Goal: Task Accomplishment & Management: Use online tool/utility

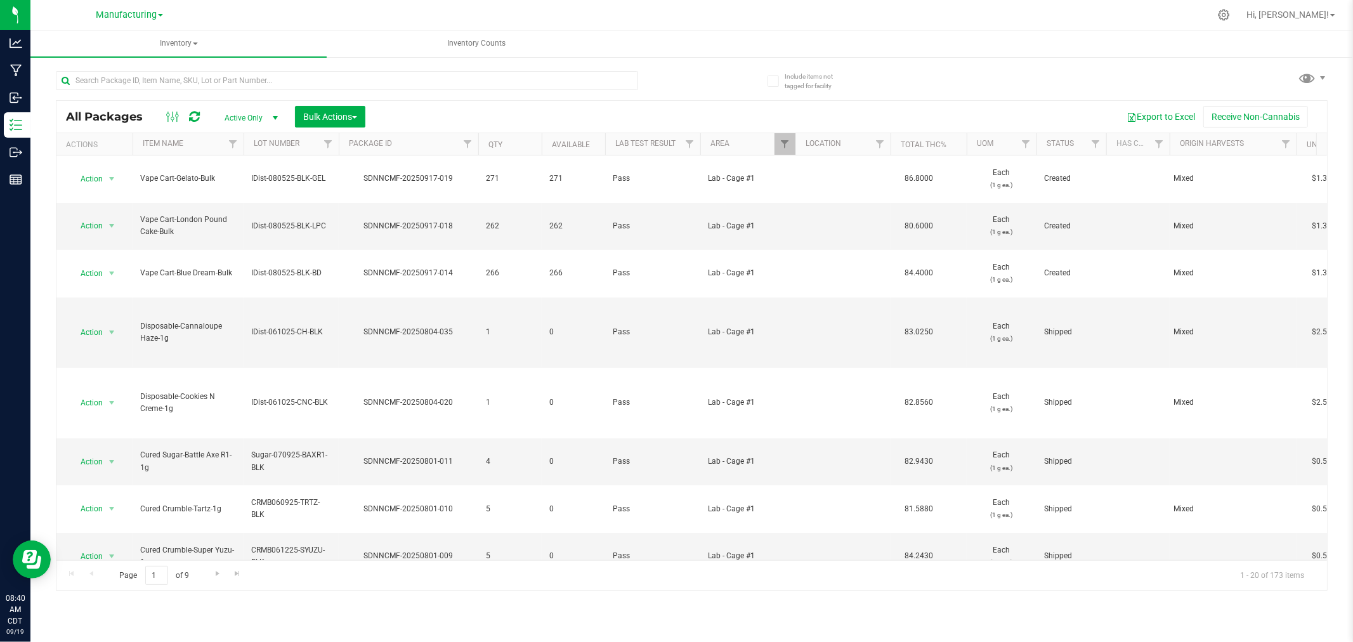
click at [726, 103] on div "All Packages Active Only Active Only Lab Samples Locked All Bulk Actions Add to…" at bounding box center [691, 117] width 1271 height 32
click at [787, 140] on span "Filter" at bounding box center [785, 144] width 10 height 10
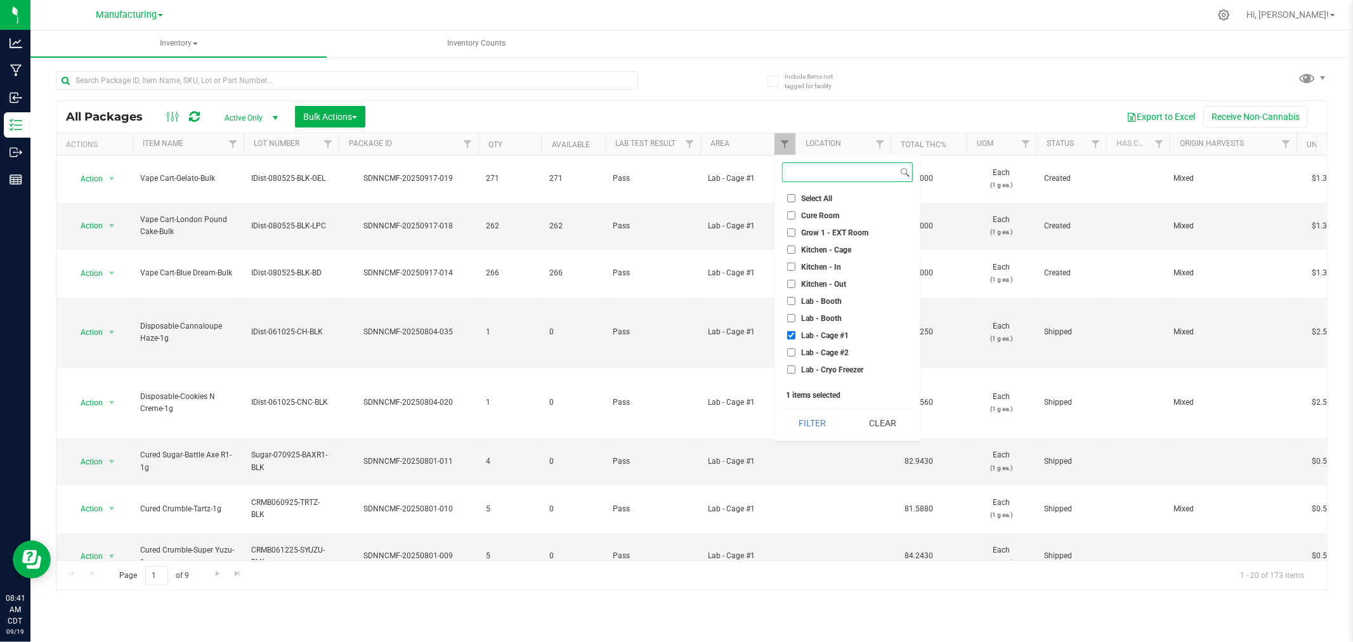
scroll to position [353, 0]
click at [877, 423] on button "Clear" at bounding box center [882, 423] width 61 height 28
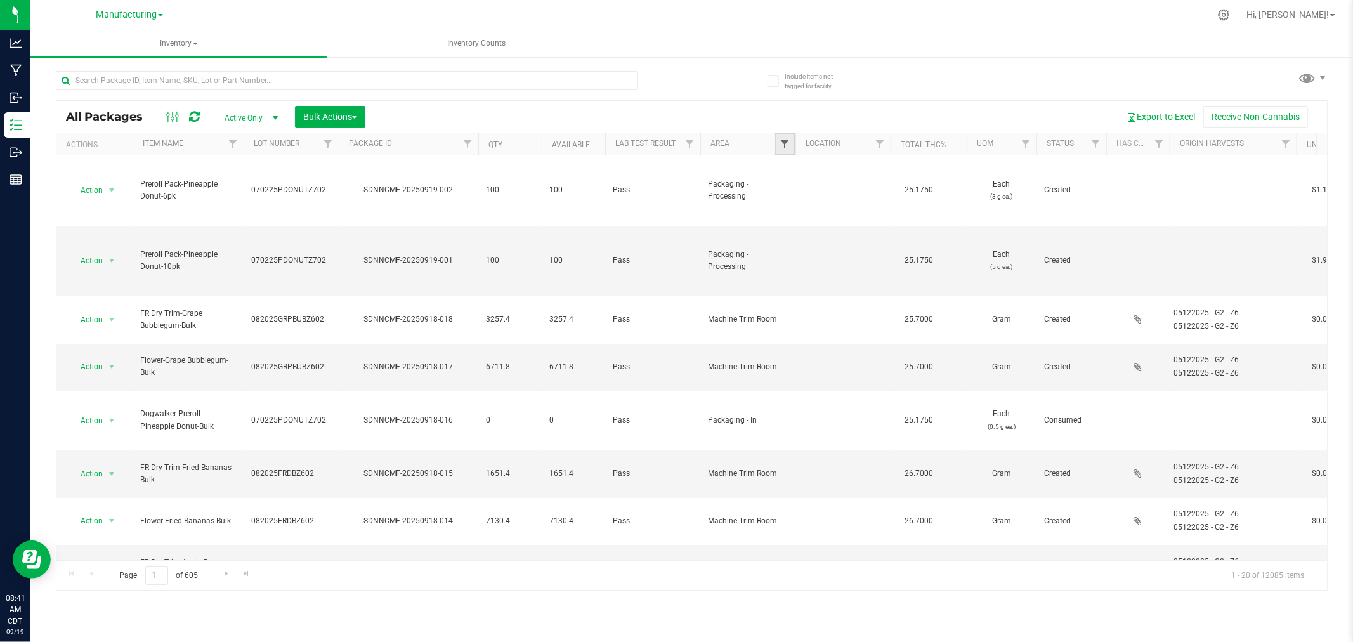
click at [784, 145] on span "Filter" at bounding box center [785, 144] width 10 height 10
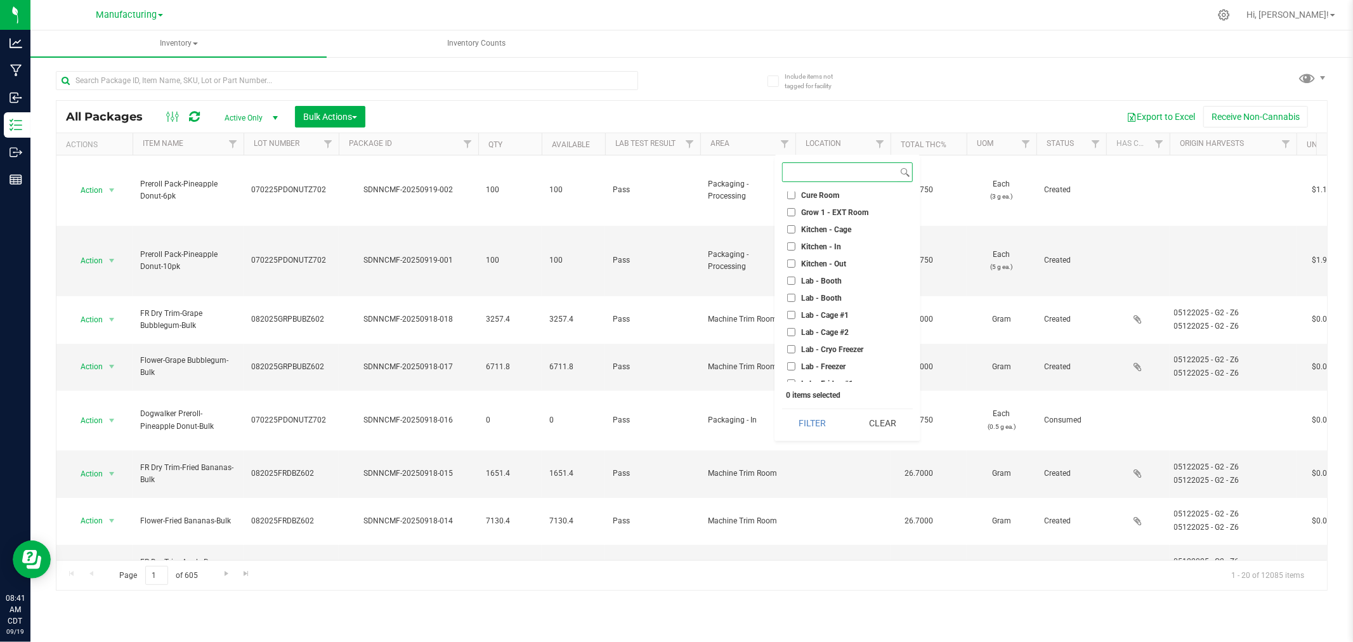
scroll to position [1, 0]
click at [827, 333] on span "Lab - Cage #1" at bounding box center [825, 335] width 48 height 8
click at [796, 333] on input "Lab - Cage #1" at bounding box center [791, 335] width 8 height 8
checkbox input "true"
click at [825, 426] on button "Filter" at bounding box center [812, 423] width 61 height 28
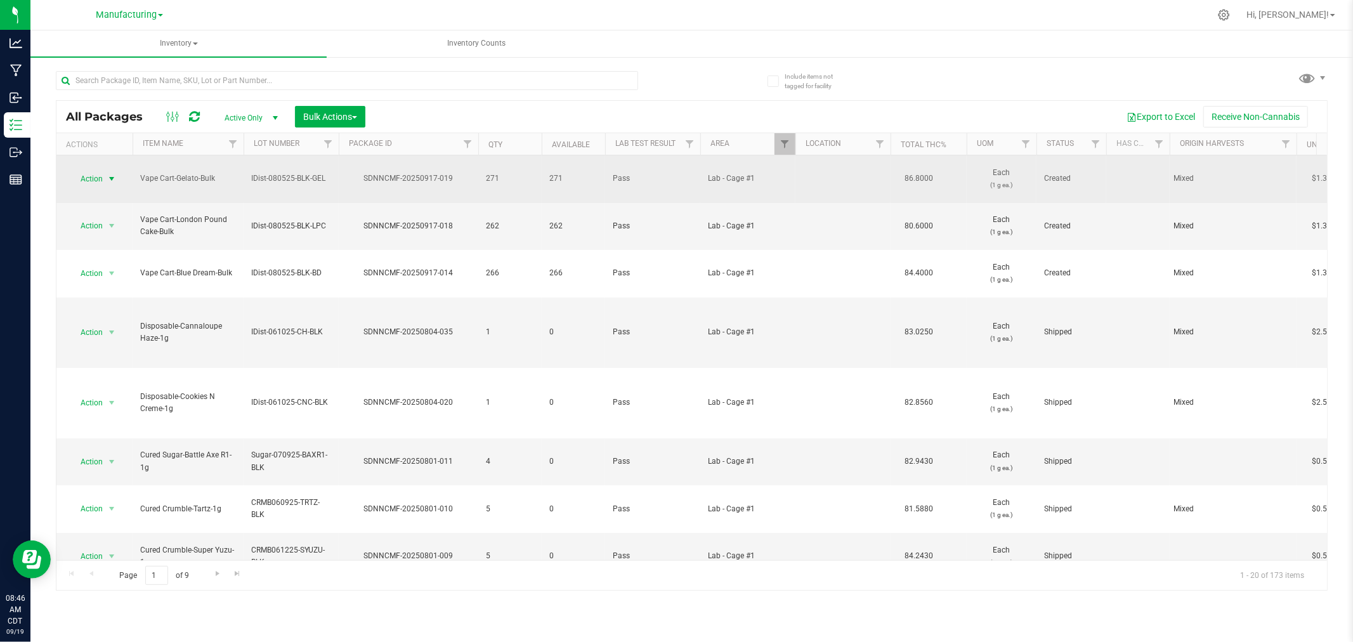
click at [107, 174] on span "select" at bounding box center [112, 179] width 10 height 10
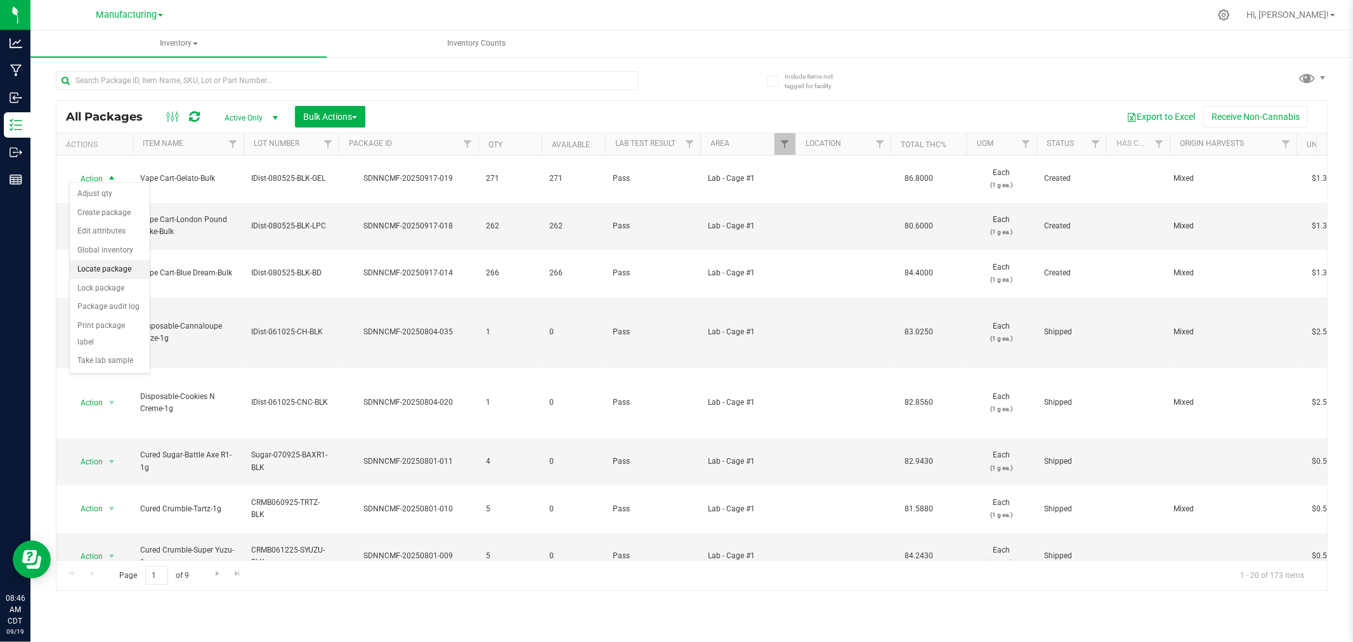
click at [116, 263] on li "Locate package" at bounding box center [110, 269] width 80 height 19
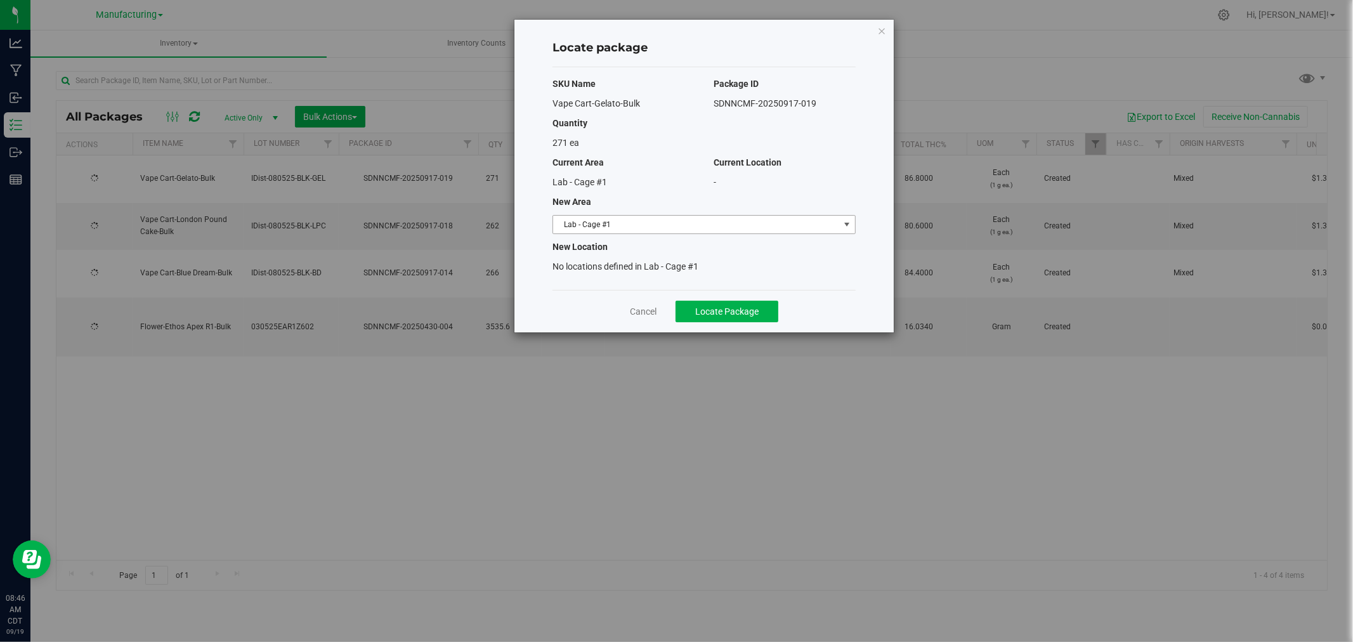
click at [738, 221] on span "Lab - Cage #1" at bounding box center [696, 225] width 286 height 18
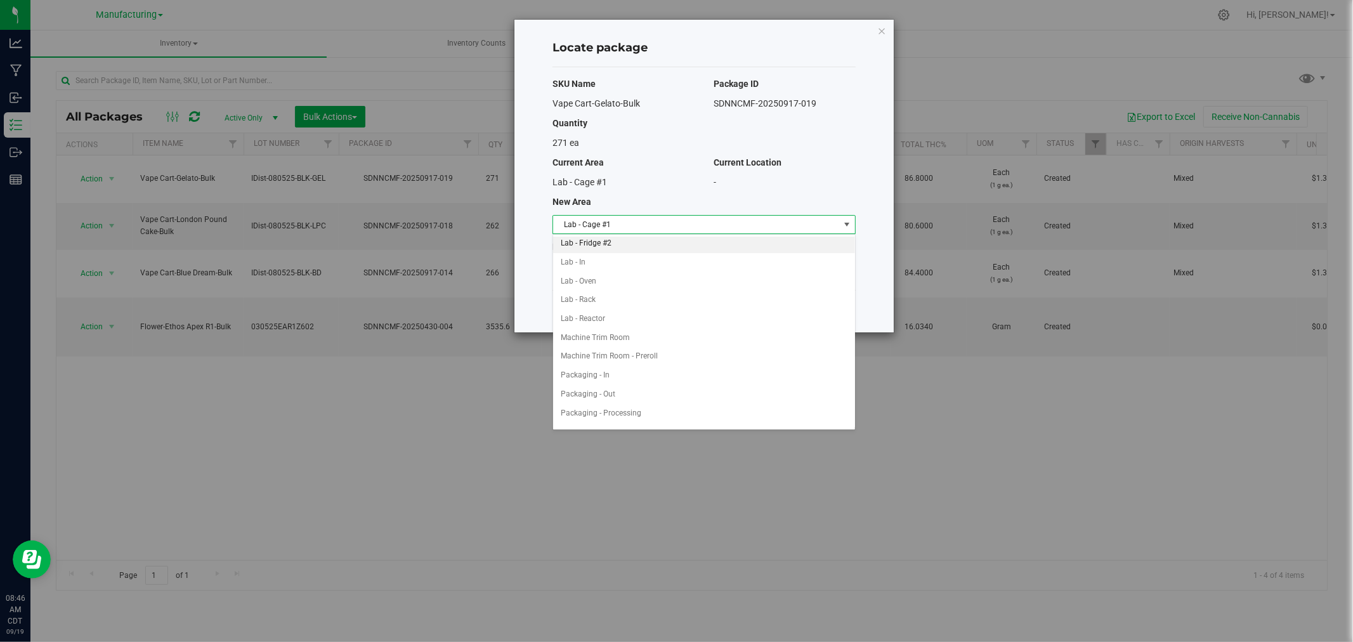
scroll to position [211, 0]
click at [605, 378] on li "Packaging - In" at bounding box center [704, 374] width 302 height 19
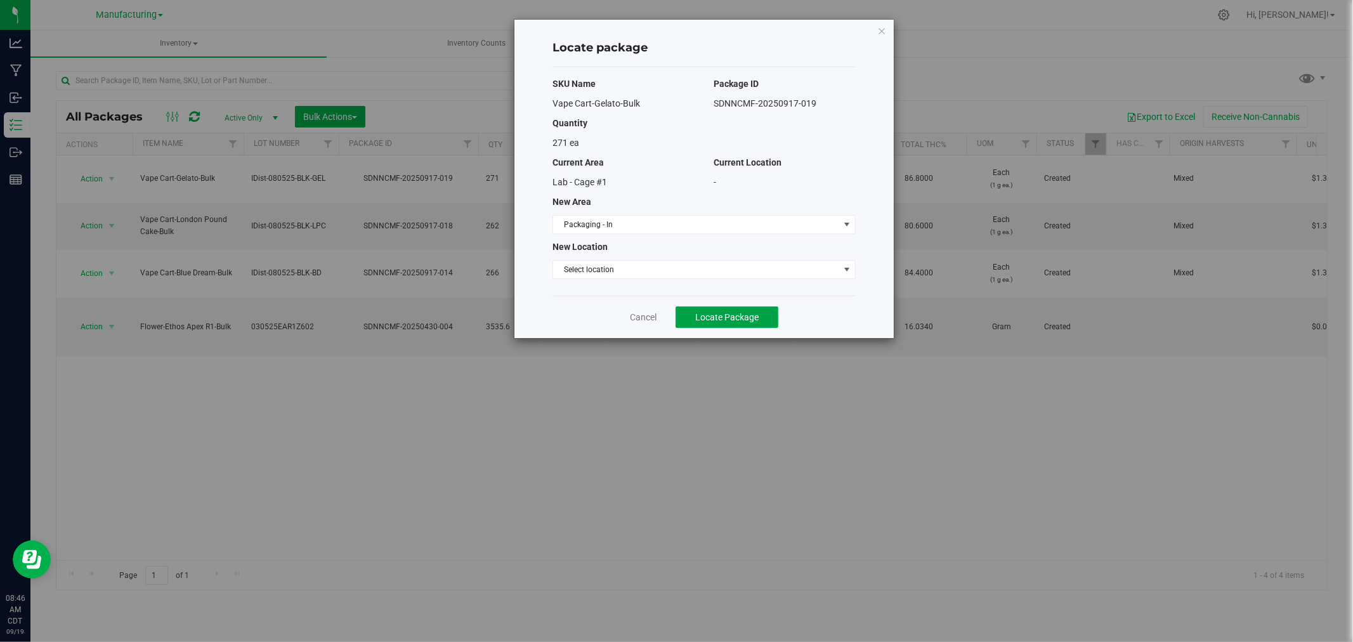
click at [720, 315] on span "Locate Package" at bounding box center [726, 317] width 63 height 10
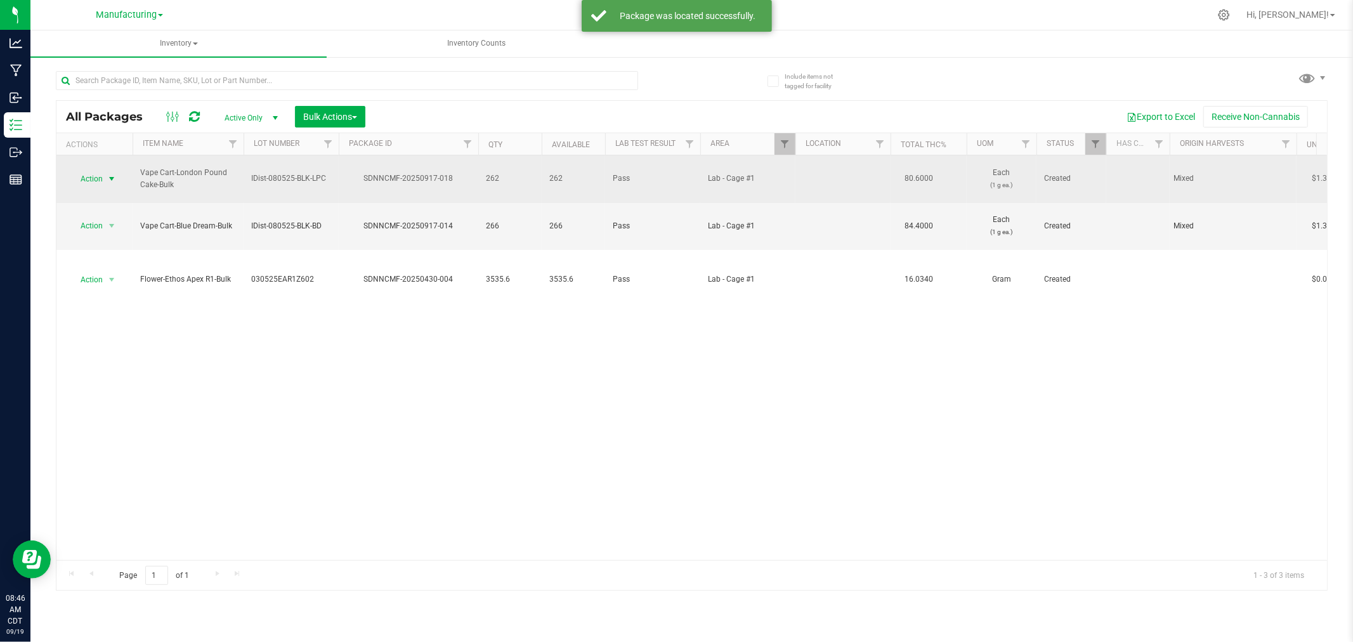
click at [108, 176] on span "select" at bounding box center [112, 179] width 10 height 10
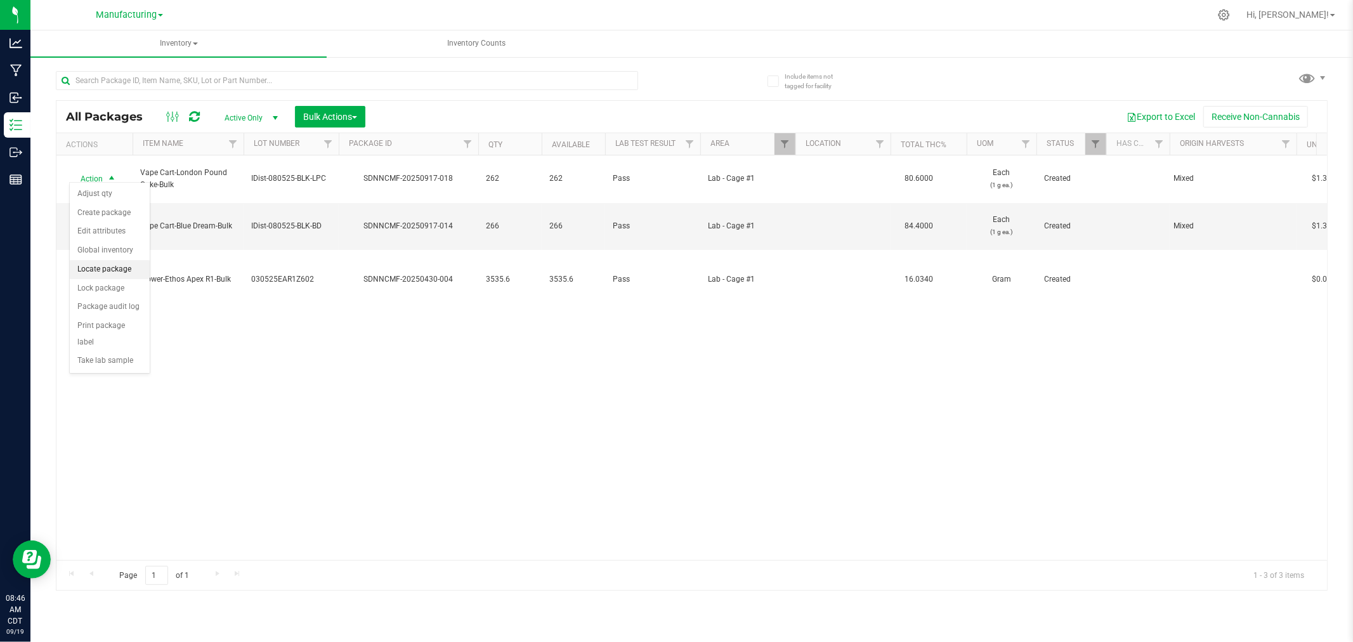
click at [118, 271] on li "Locate package" at bounding box center [110, 269] width 80 height 19
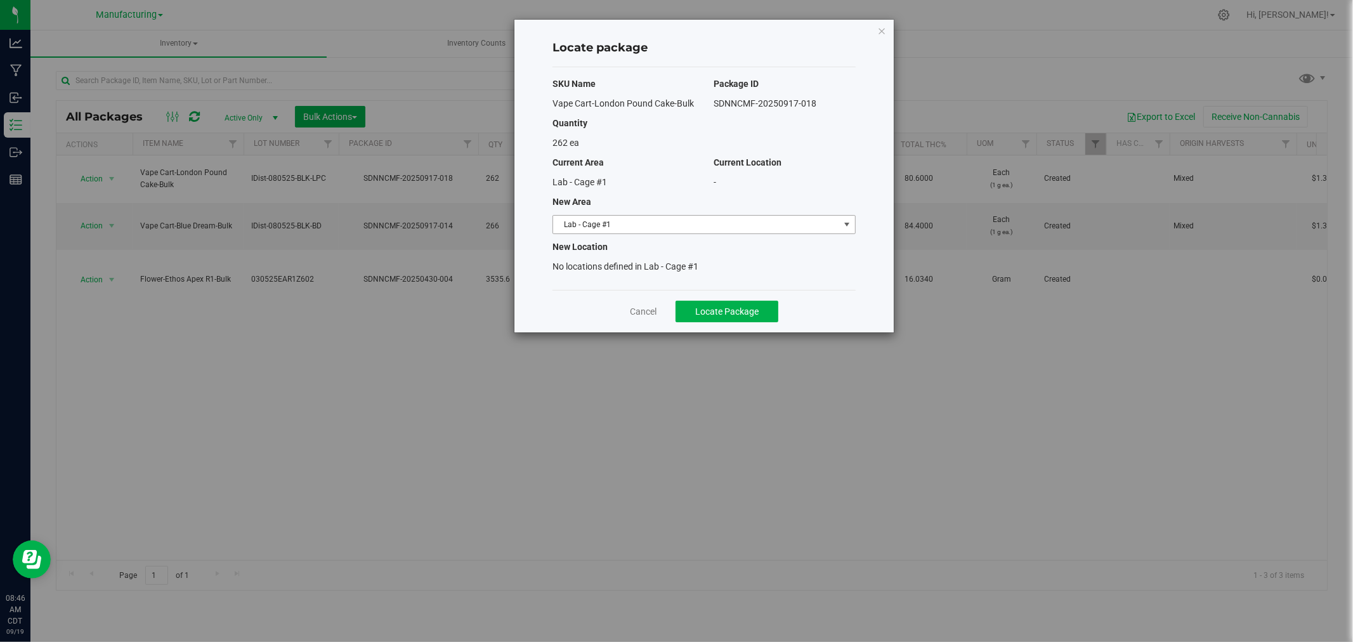
click at [728, 225] on span "Lab - Cage #1" at bounding box center [696, 225] width 286 height 18
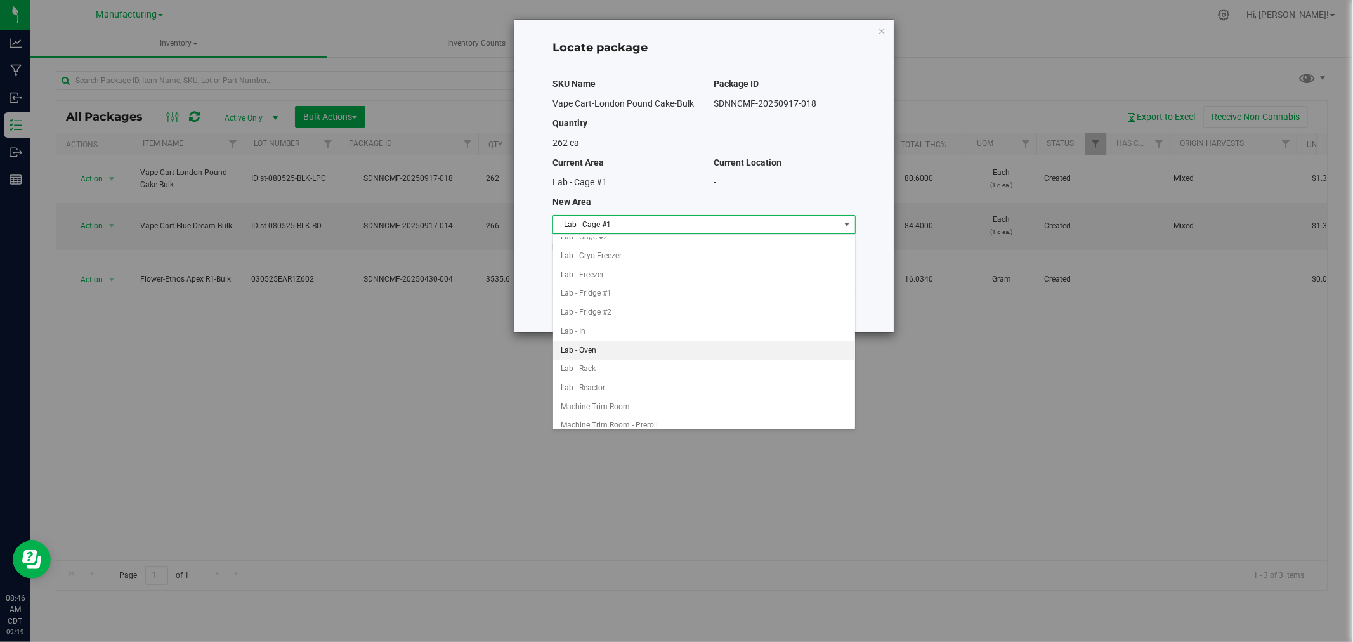
scroll to position [211, 0]
click at [603, 371] on li "Packaging - In" at bounding box center [704, 374] width 302 height 19
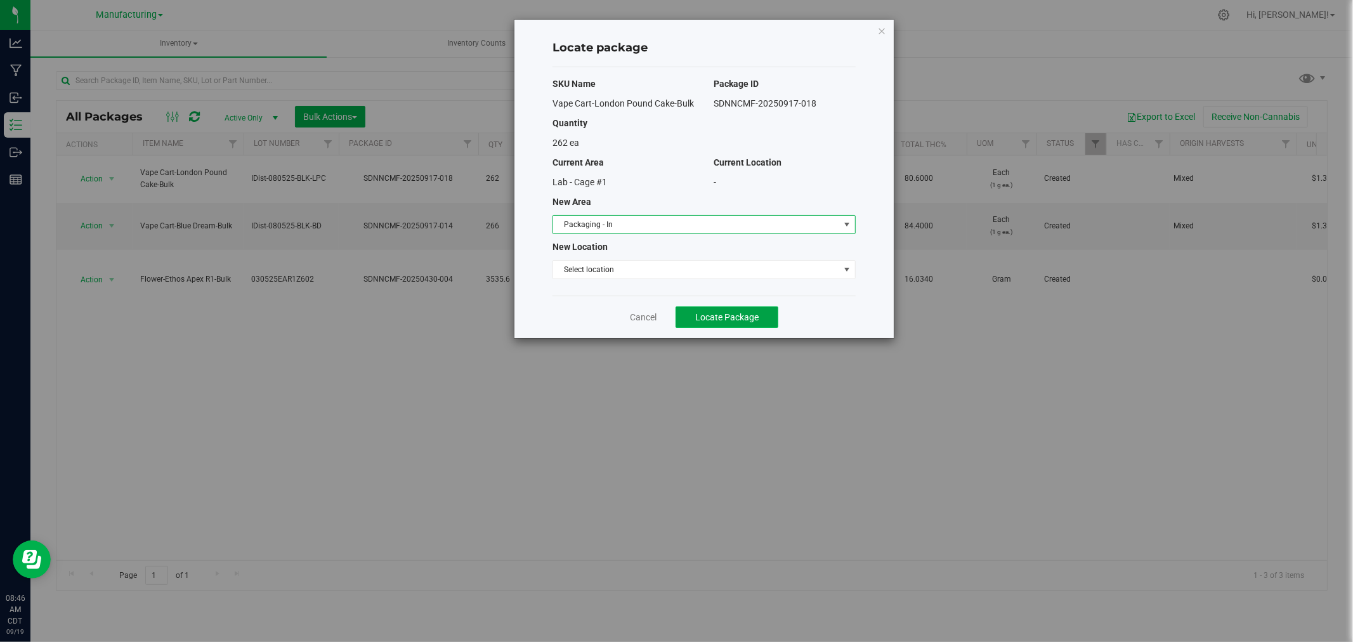
click at [700, 313] on span "Locate Package" at bounding box center [726, 317] width 63 height 10
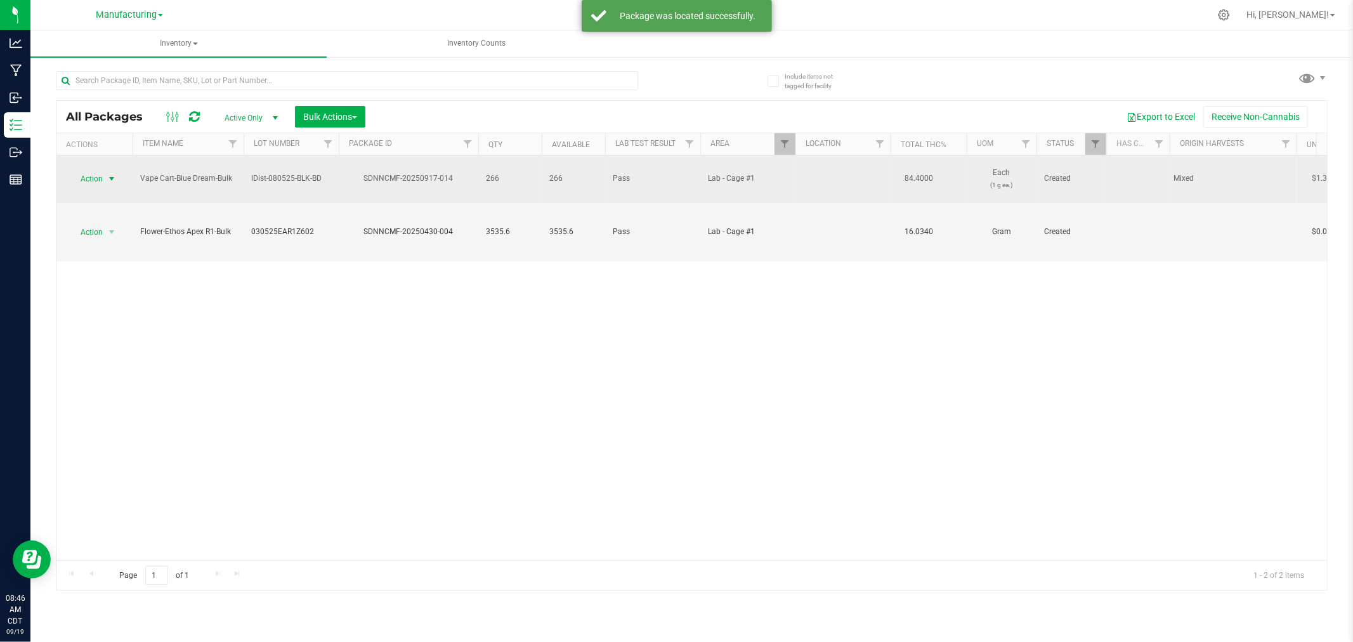
click at [96, 172] on span "Action" at bounding box center [86, 179] width 34 height 18
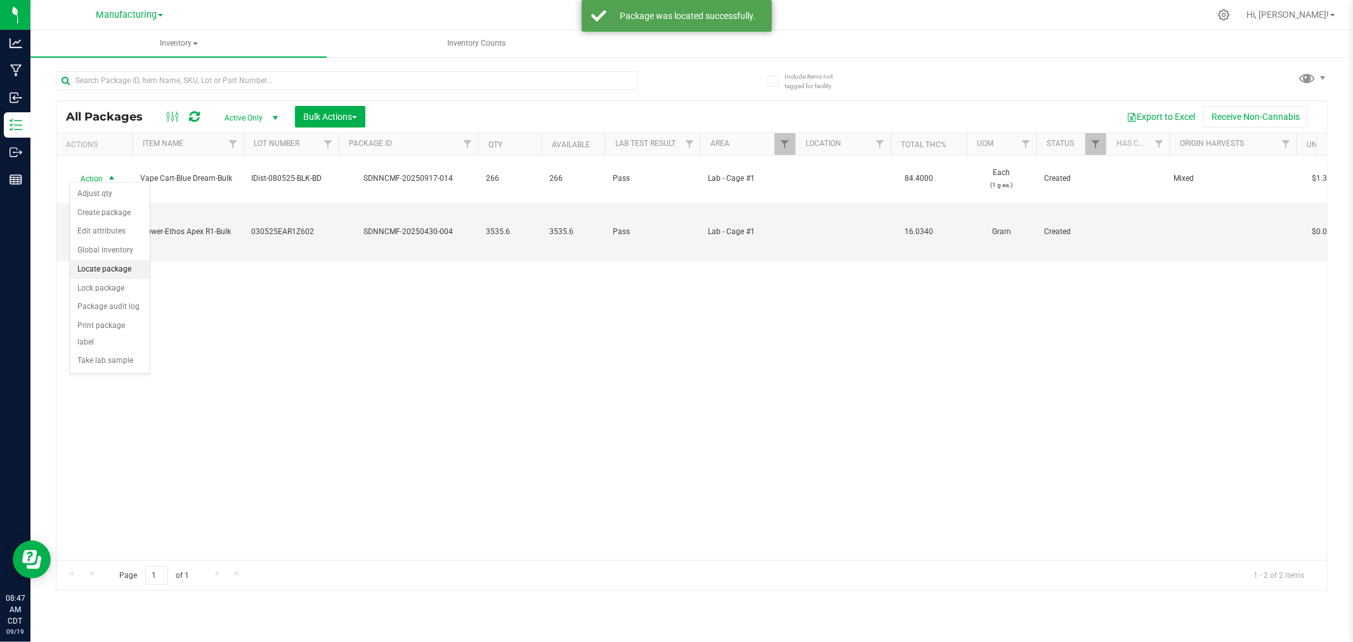
click at [107, 277] on li "Locate package" at bounding box center [110, 269] width 80 height 19
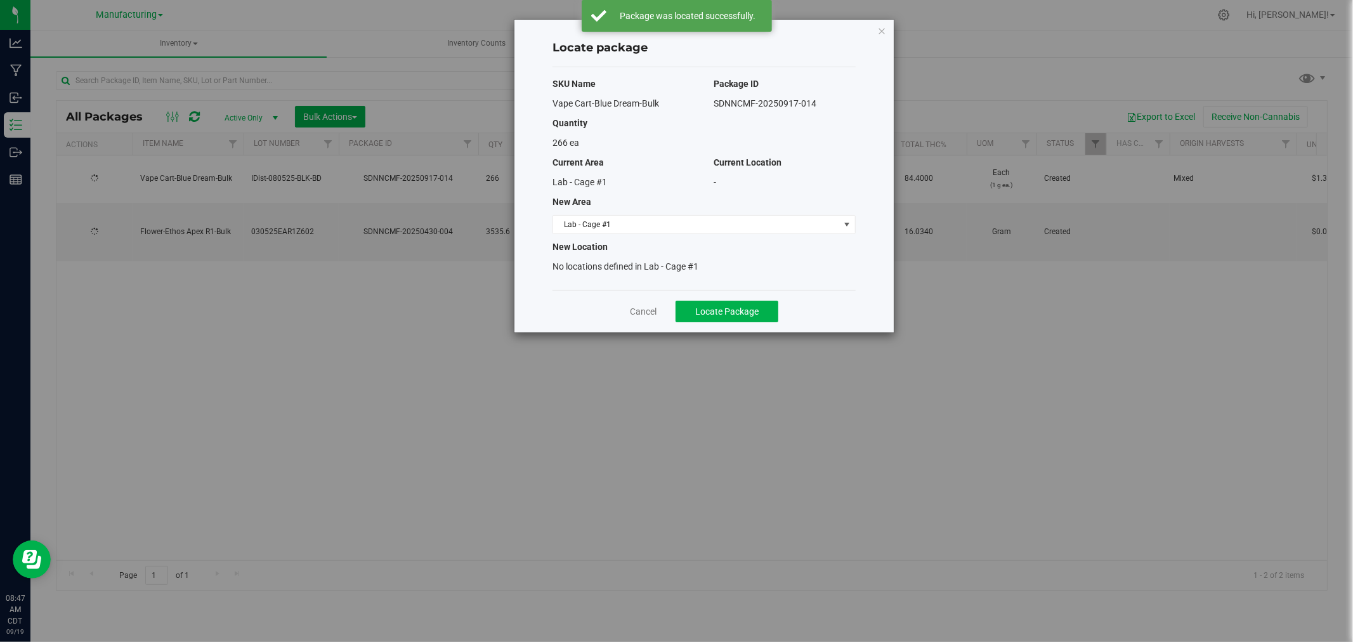
click at [751, 236] on div "SKU Name Package ID Vape Cart-Blue Dream-Bulk SDNNCMF-20250917-014 Quantity 266…" at bounding box center [704, 178] width 303 height 223
click at [745, 228] on span "Lab - Cage #1" at bounding box center [696, 225] width 286 height 18
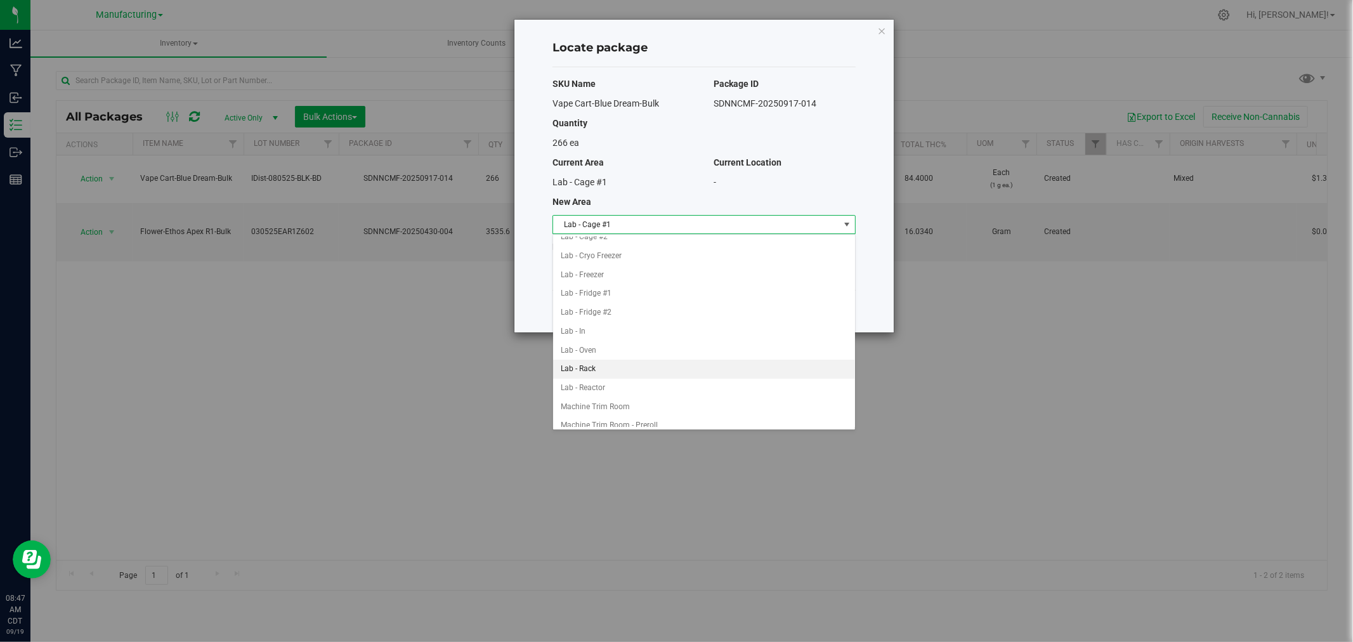
scroll to position [211, 0]
click at [617, 374] on li "Packaging - In" at bounding box center [704, 374] width 302 height 19
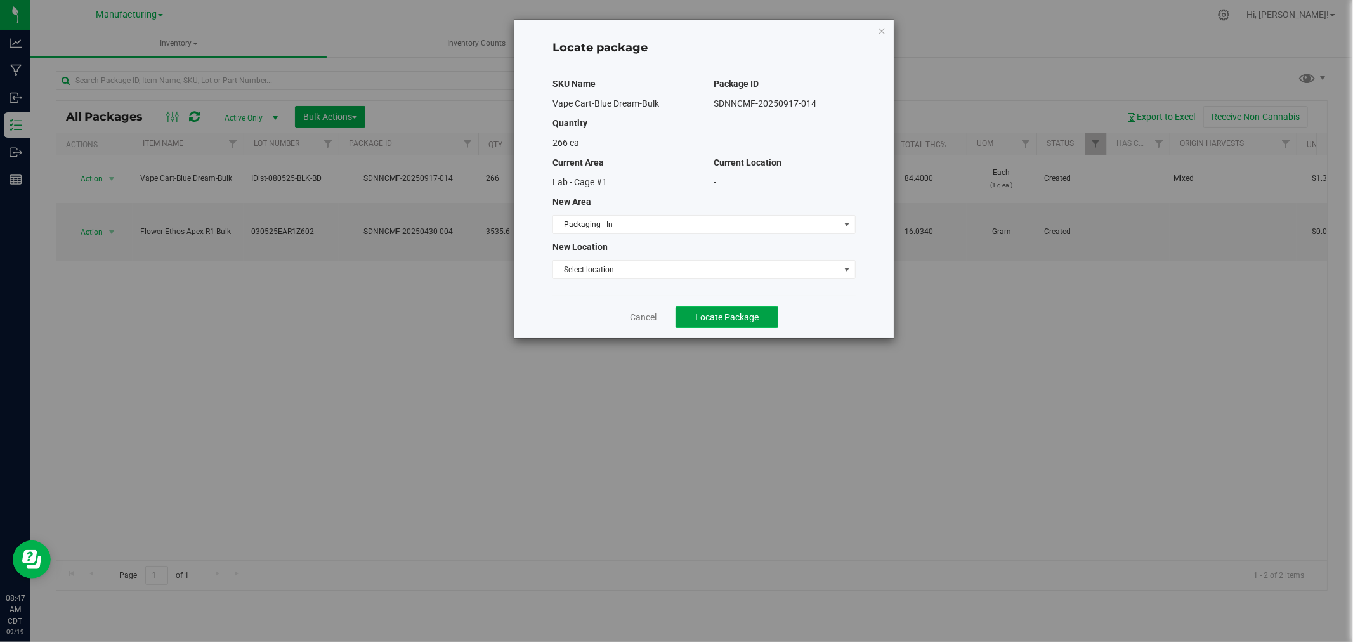
click at [725, 313] on span "Locate Package" at bounding box center [726, 317] width 63 height 10
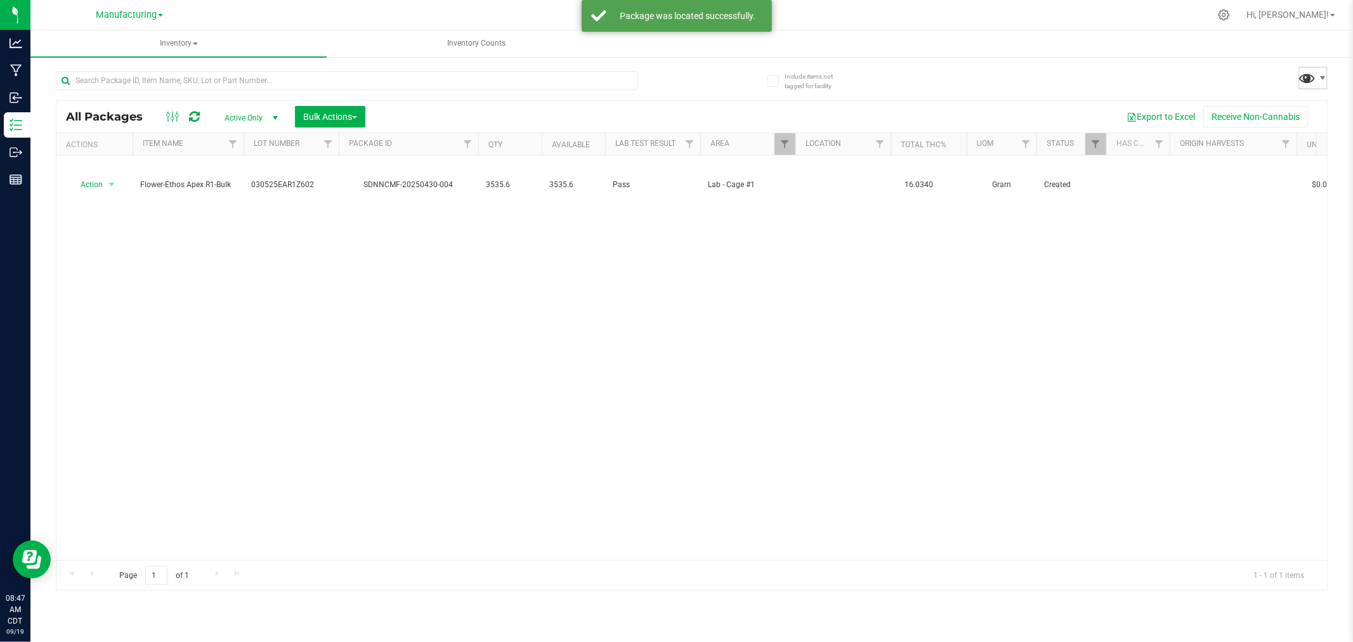
click at [1299, 76] on span at bounding box center [1308, 78] width 18 height 18
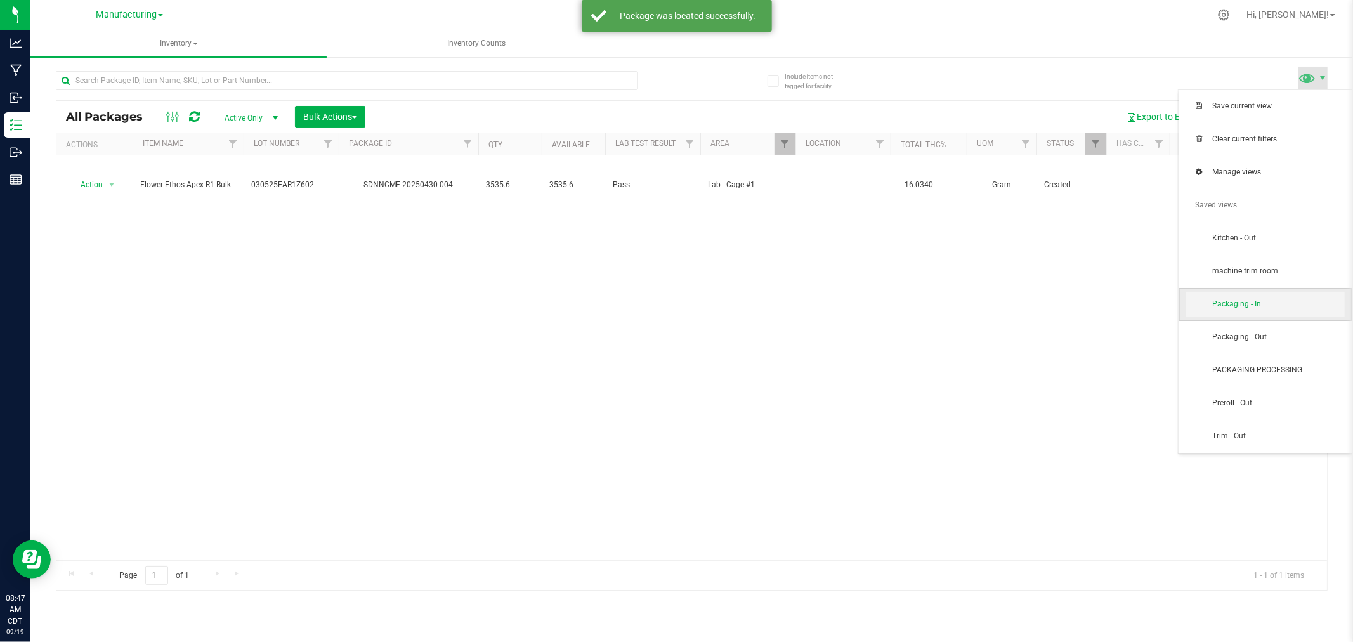
click at [1263, 300] on span "Packaging - In" at bounding box center [1278, 304] width 132 height 11
